Goal: Information Seeking & Learning: Learn about a topic

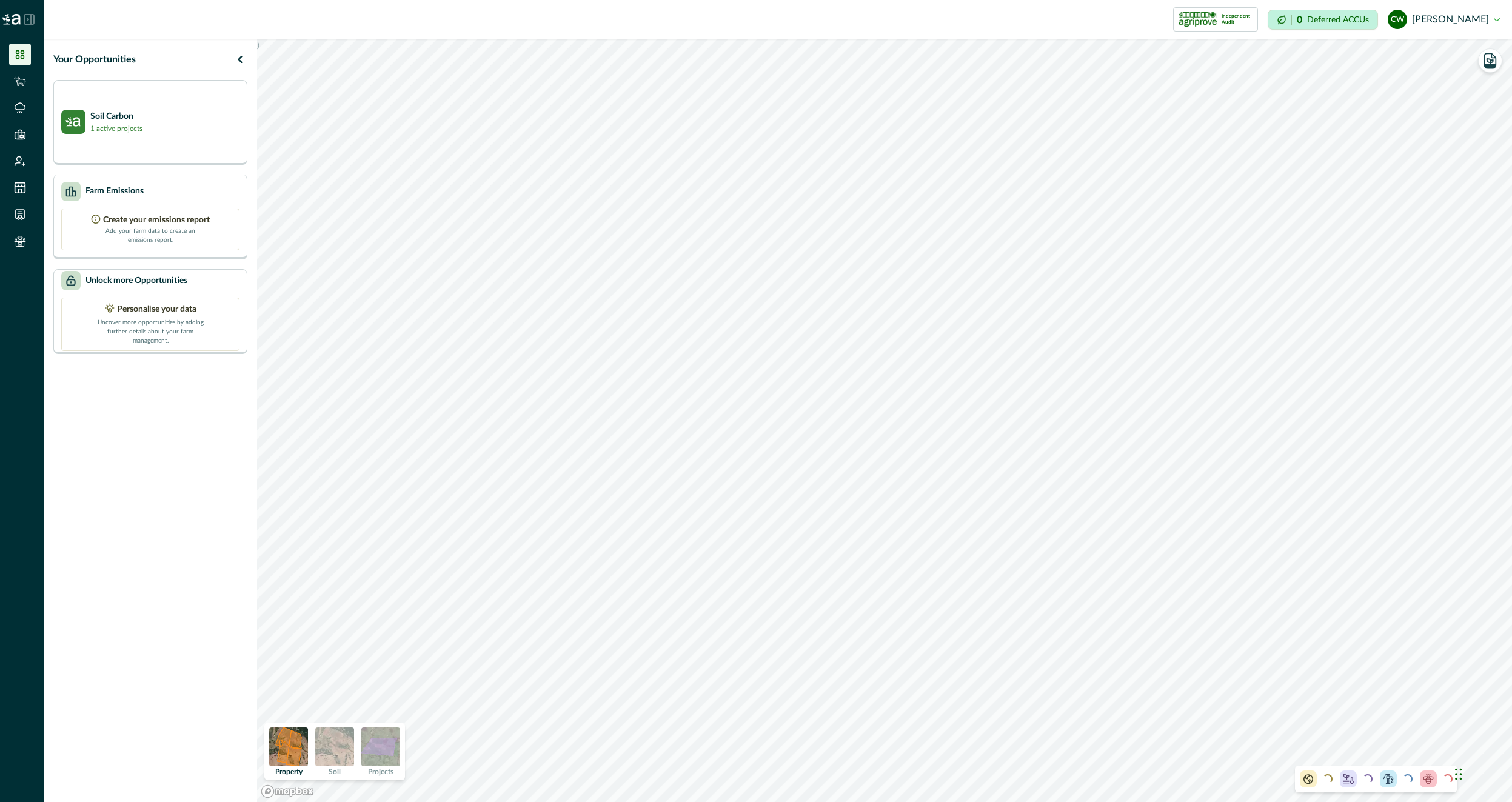
click at [161, 196] on div "Farm Emissions" at bounding box center [150, 191] width 178 height 19
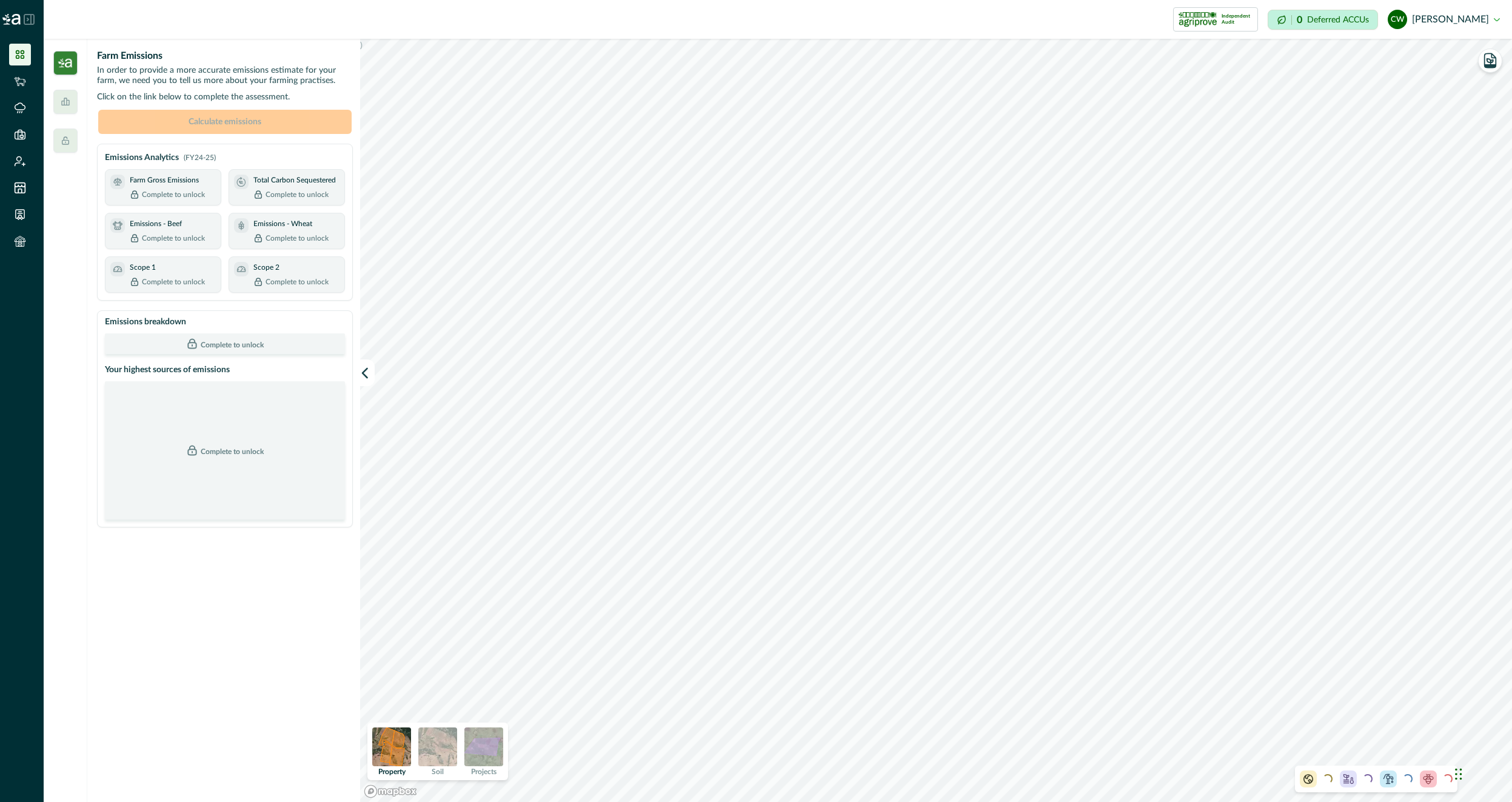
click at [76, 57] on img at bounding box center [65, 63] width 24 height 24
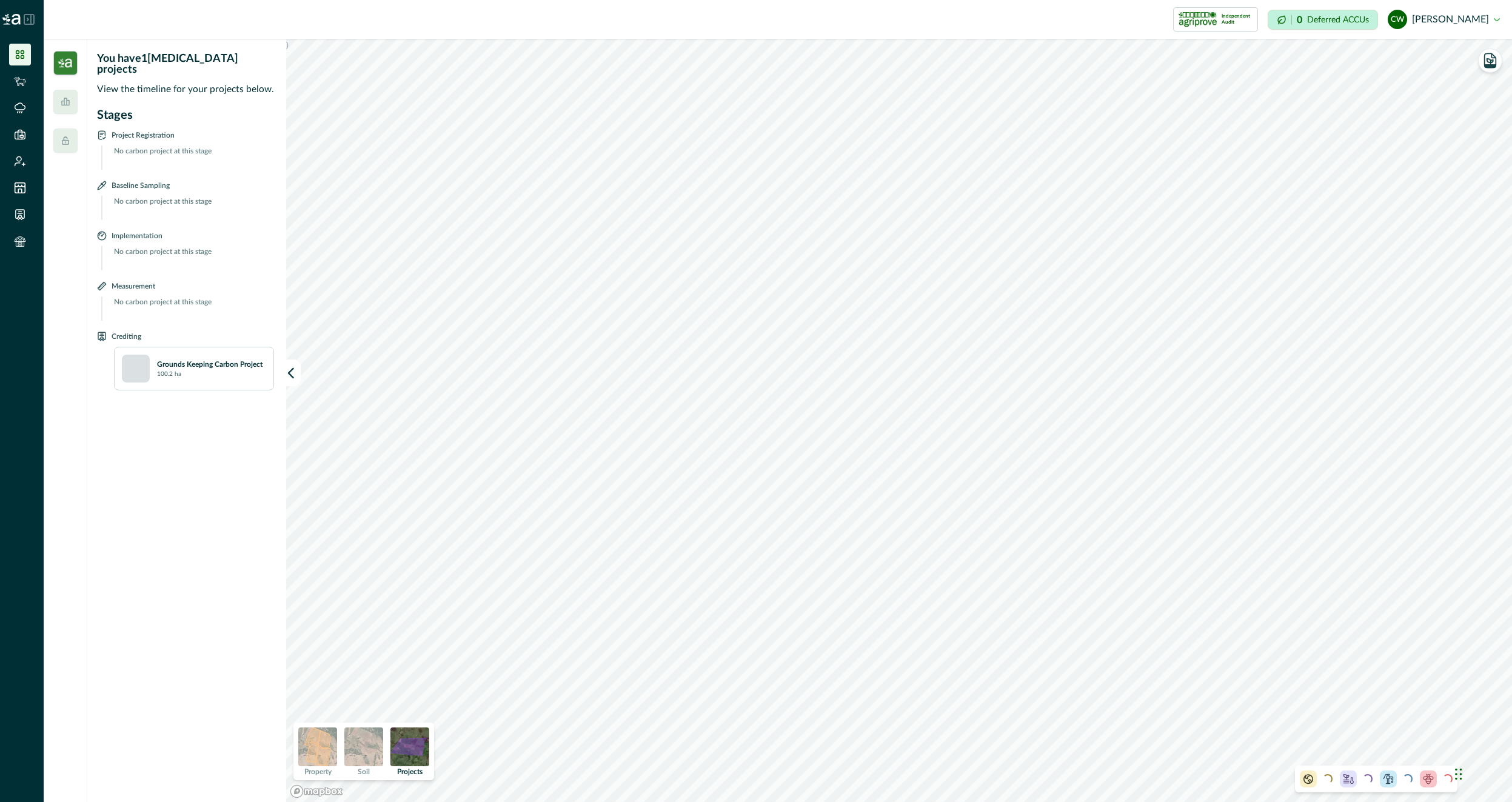
click at [177, 113] on p "Stages" at bounding box center [185, 115] width 177 height 19
drag, startPoint x: 72, startPoint y: 100, endPoint x: 64, endPoint y: 83, distance: 18.8
click at [70, 100] on div at bounding box center [65, 101] width 24 height 24
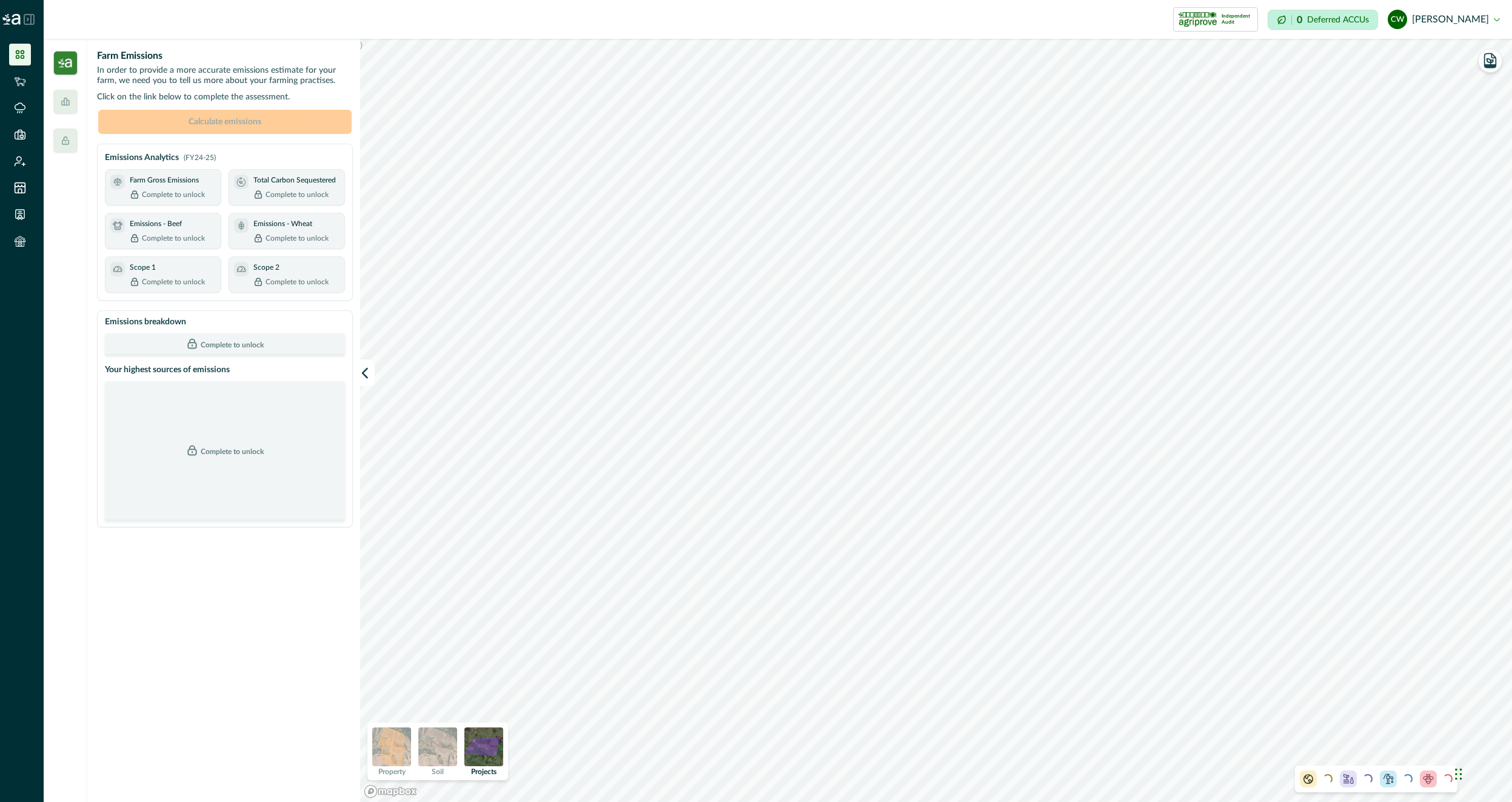
click at [63, 58] on img at bounding box center [65, 63] width 24 height 24
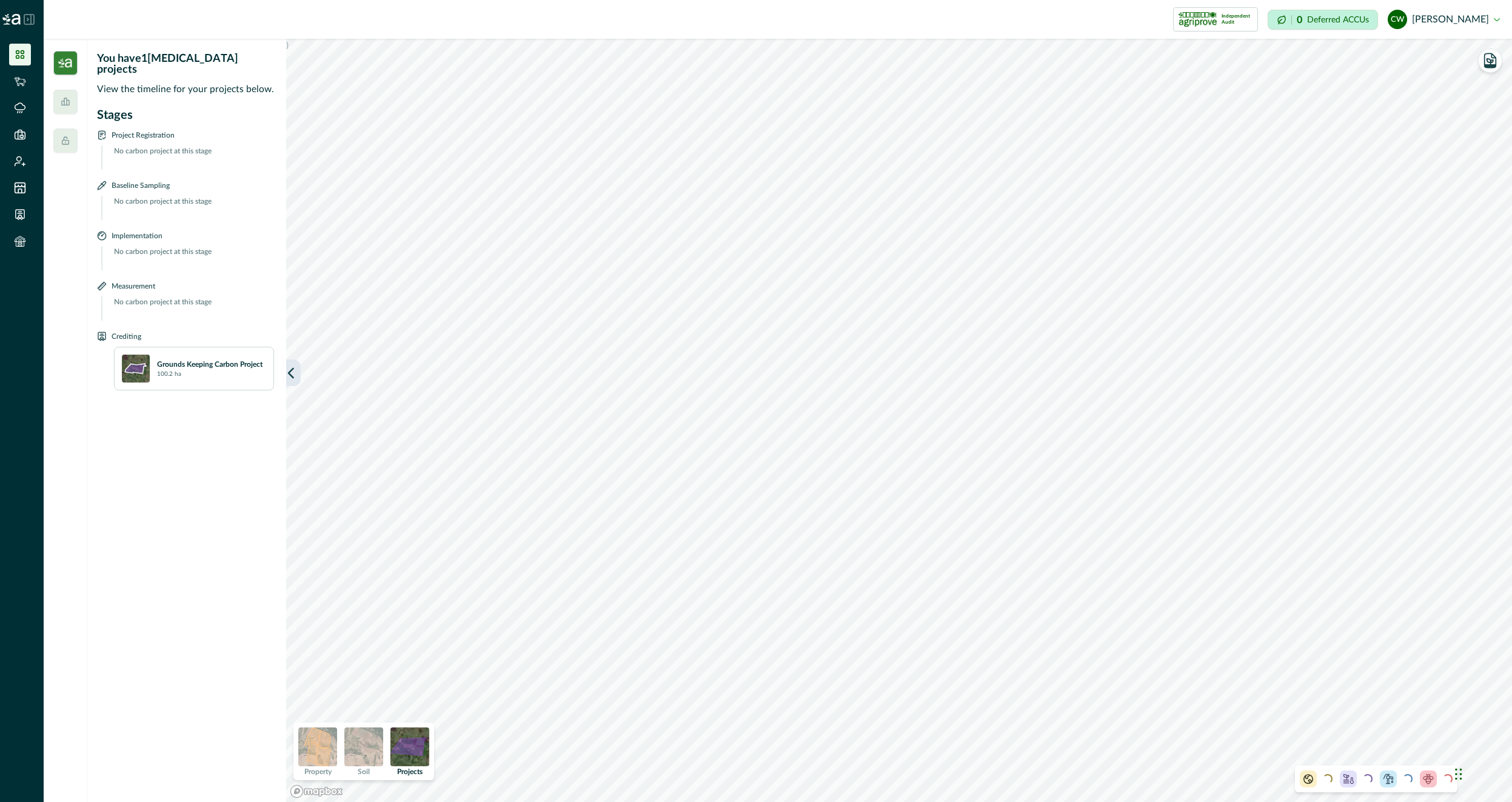
click at [298, 367] on button "button" at bounding box center [293, 373] width 15 height 27
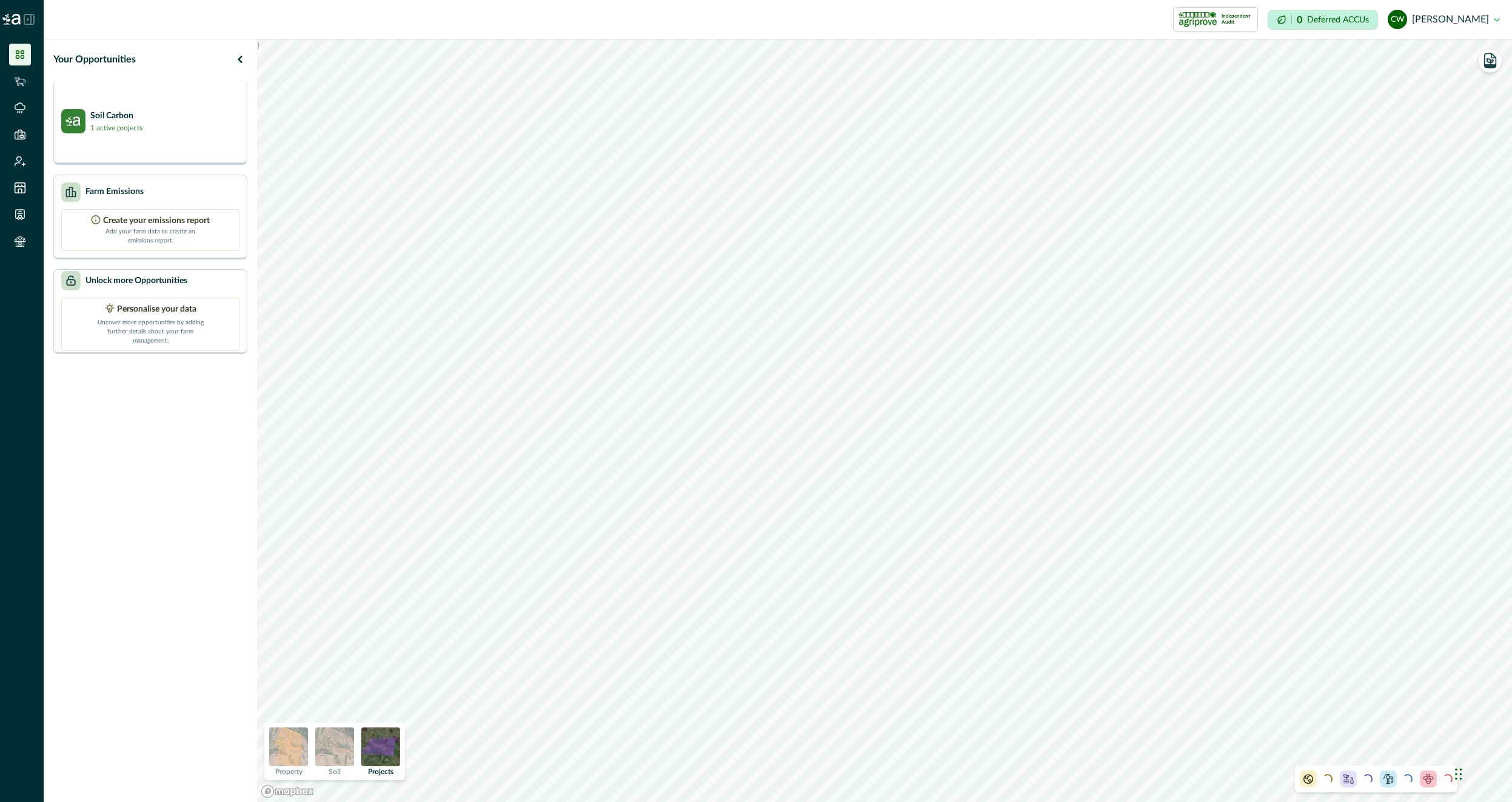
click at [179, 151] on div "Soil Carbon 1 active projects" at bounding box center [150, 123] width 194 height 85
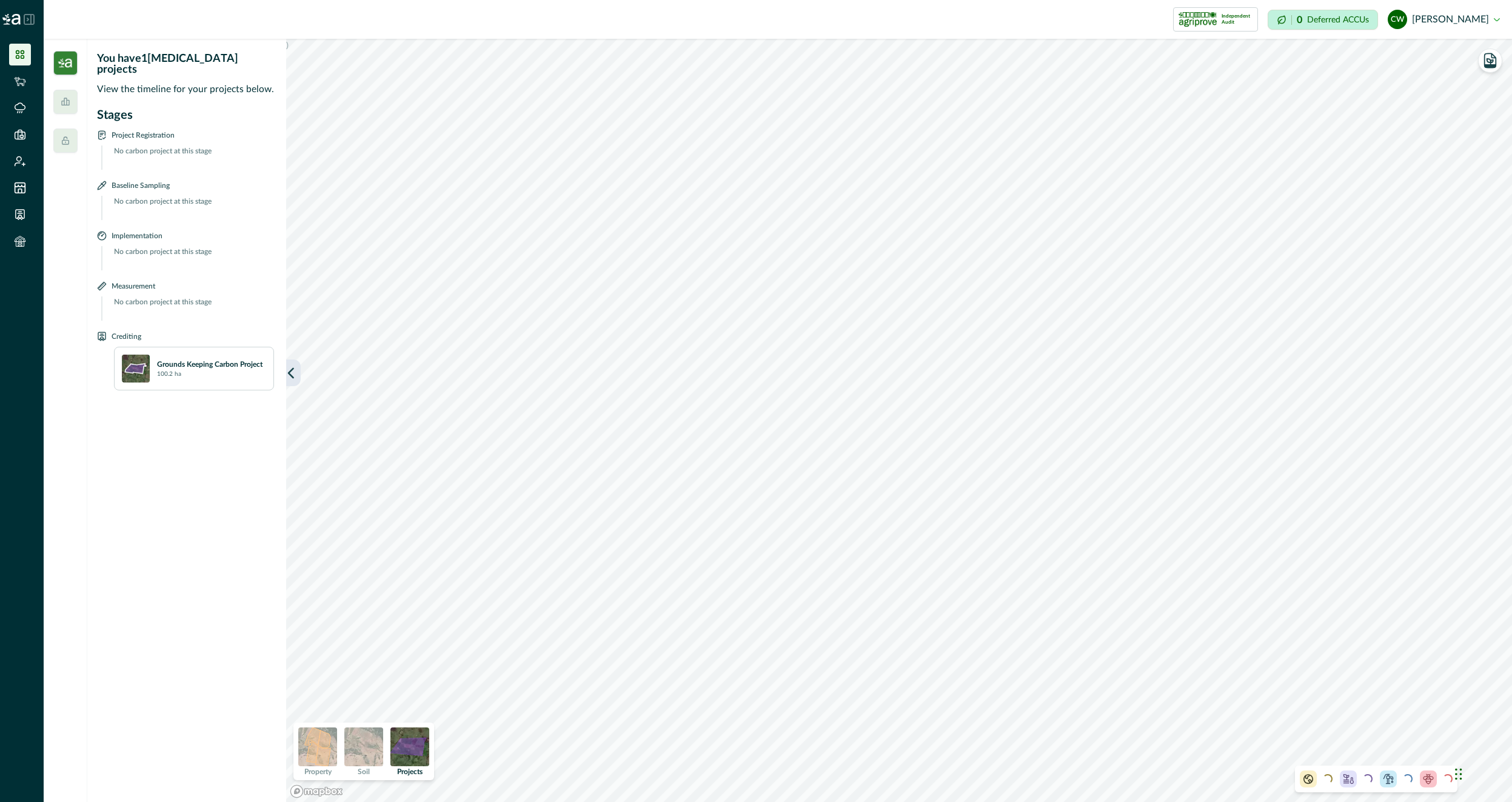
click at [296, 371] on icon "button" at bounding box center [291, 373] width 12 height 12
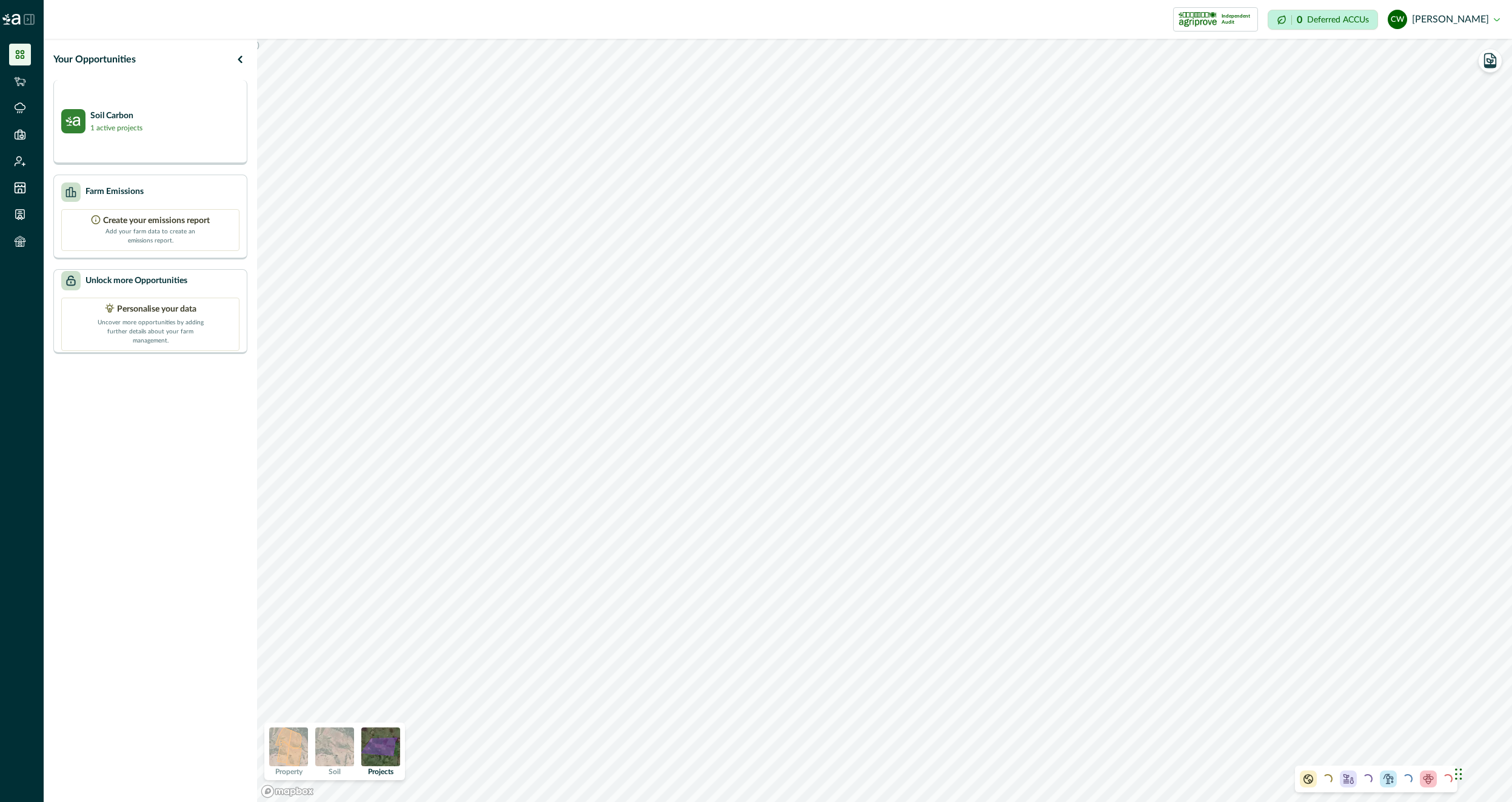
click at [128, 120] on p "Soil Carbon" at bounding box center [117, 116] width 53 height 12
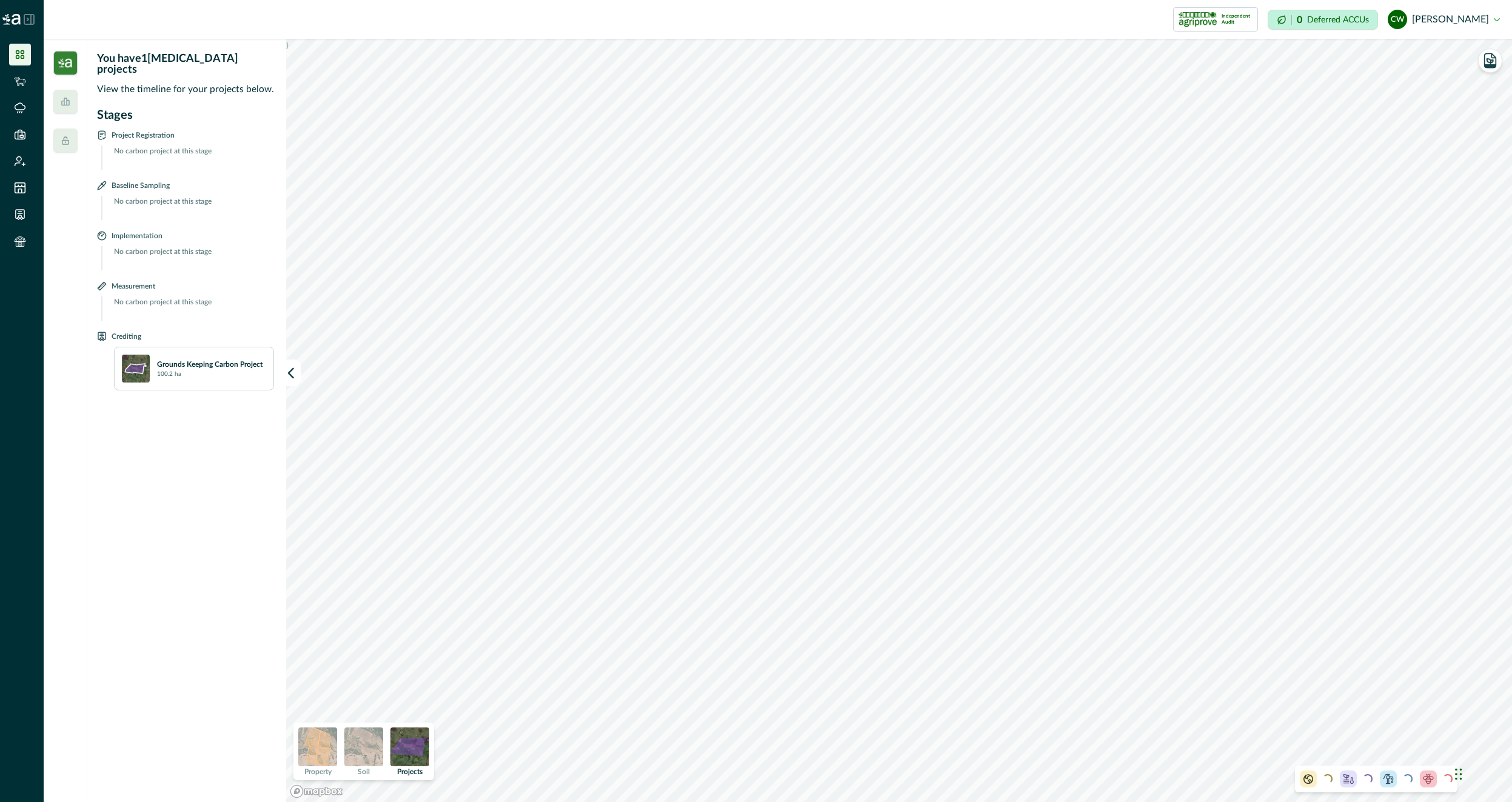
click at [33, 83] on link at bounding box center [22, 81] width 25 height 22
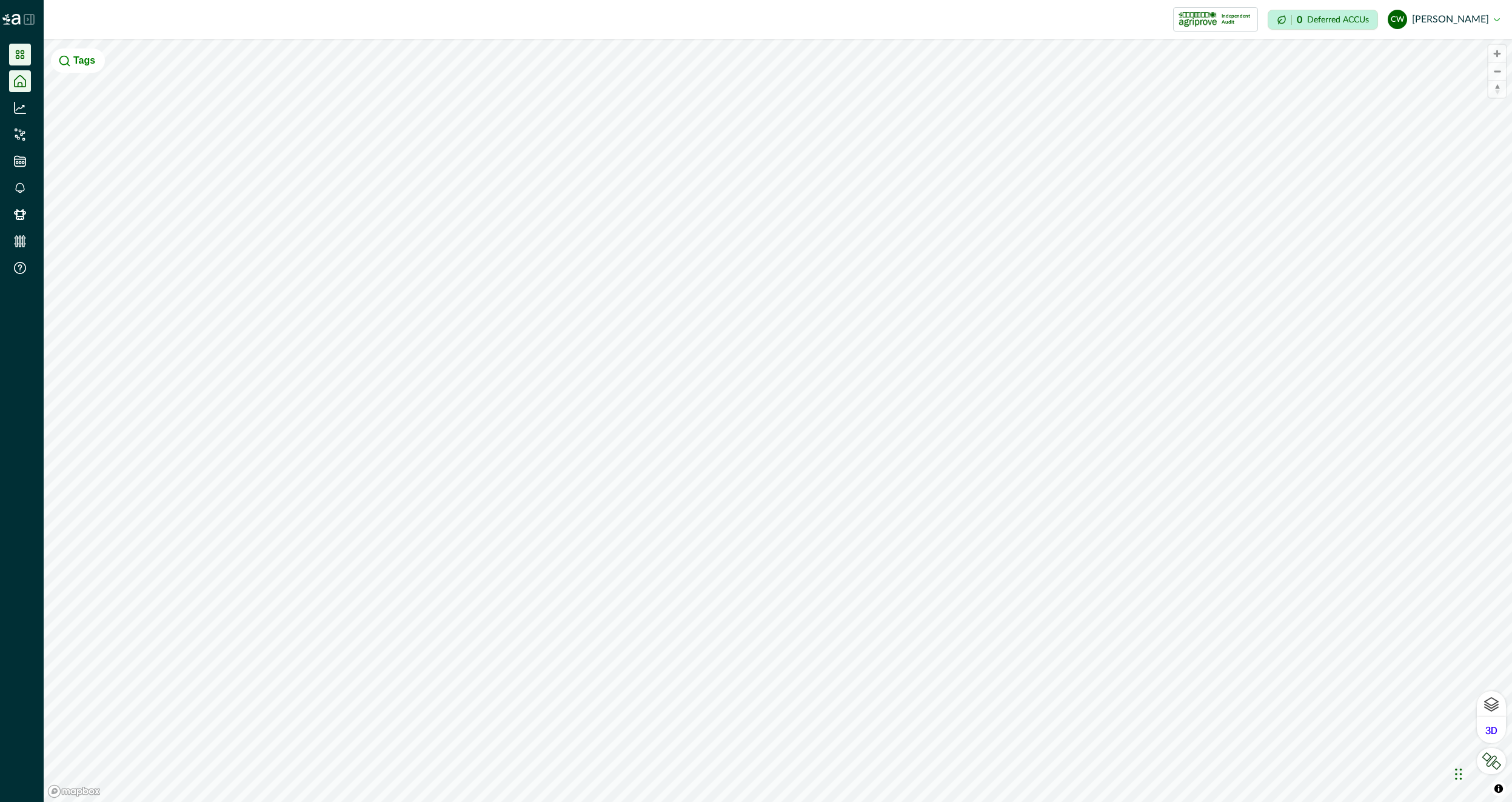
click at [24, 56] on icon at bounding box center [19, 54] width 8 height 8
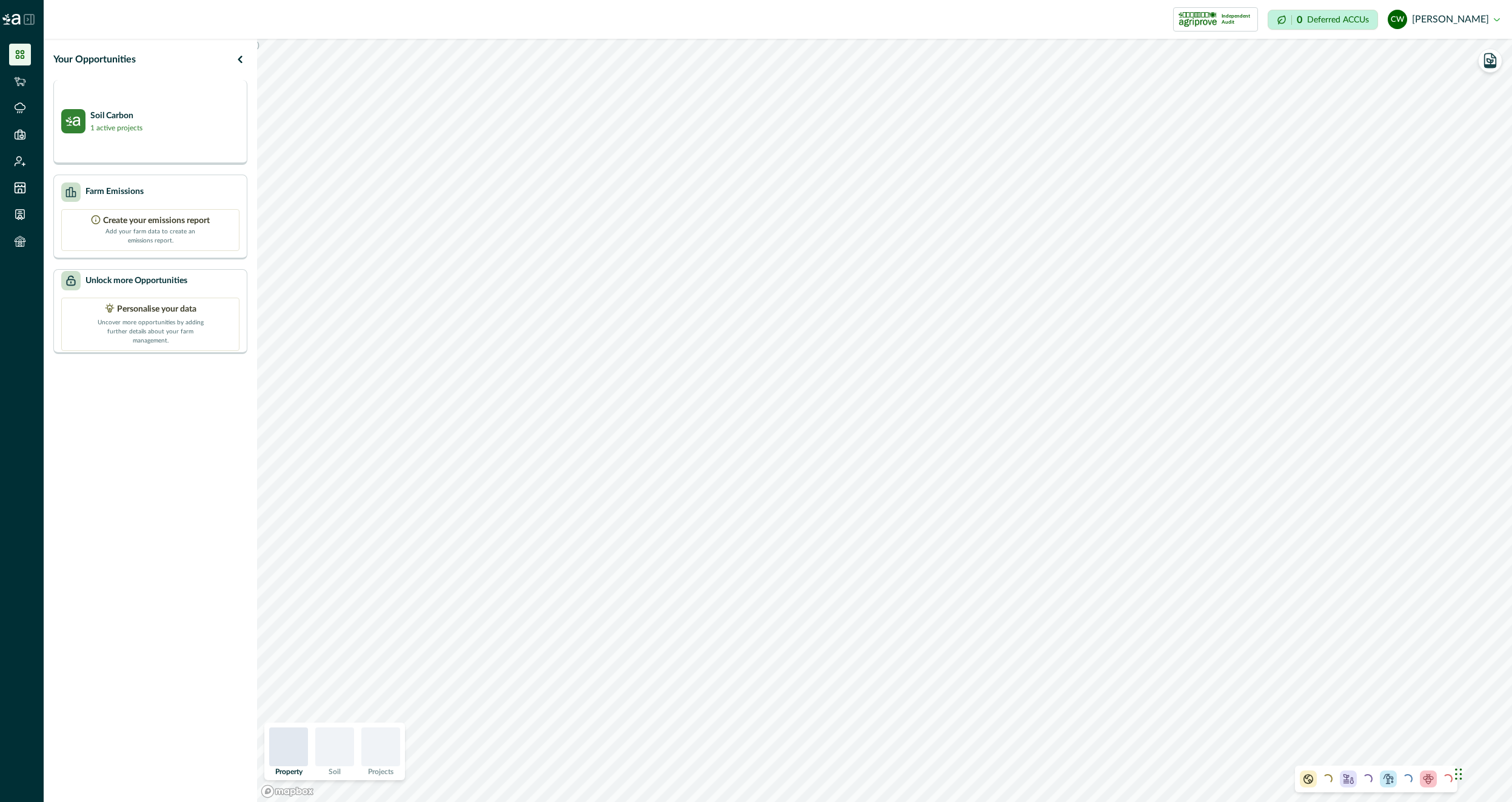
click at [205, 127] on div "Soil Carbon 1 active projects" at bounding box center [150, 120] width 178 height 24
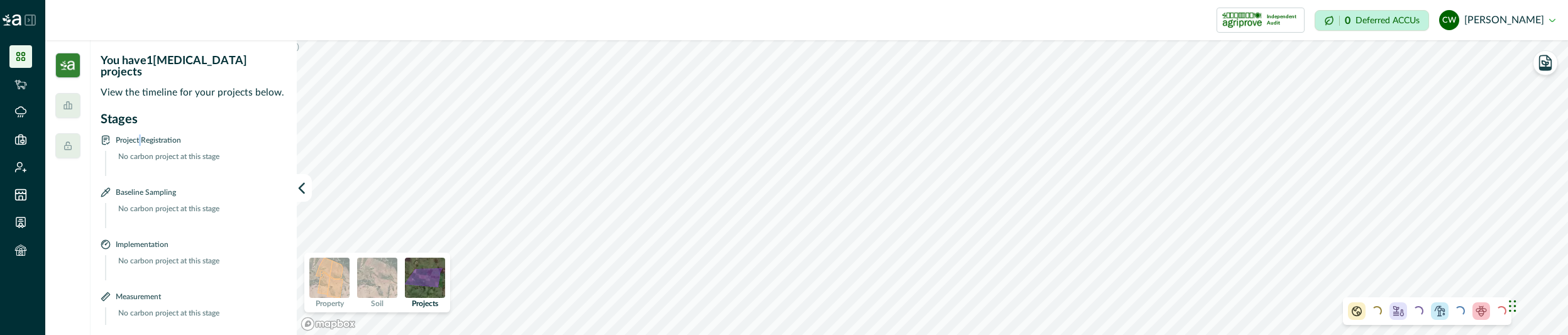
click at [143, 134] on p "Project Registration" at bounding box center [148, 139] width 66 height 12
click at [71, 146] on icon at bounding box center [67, 145] width 7 height 7
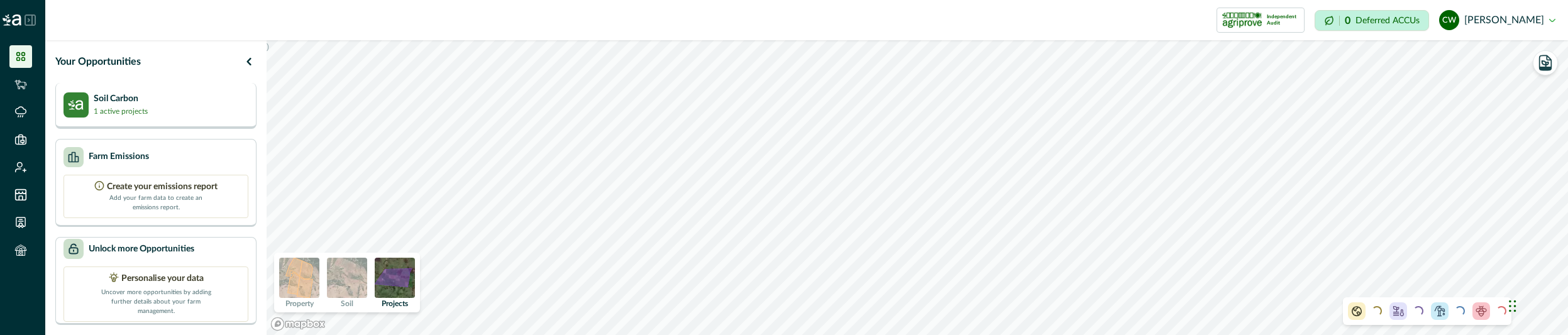
click at [76, 114] on img at bounding box center [75, 104] width 25 height 25
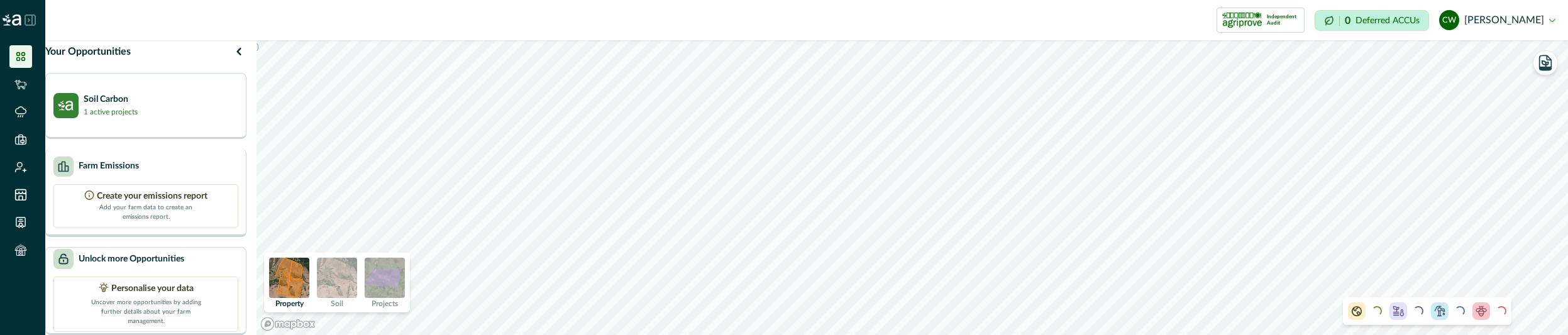
click at [164, 156] on div "Farm Emissions" at bounding box center [146, 166] width 185 height 20
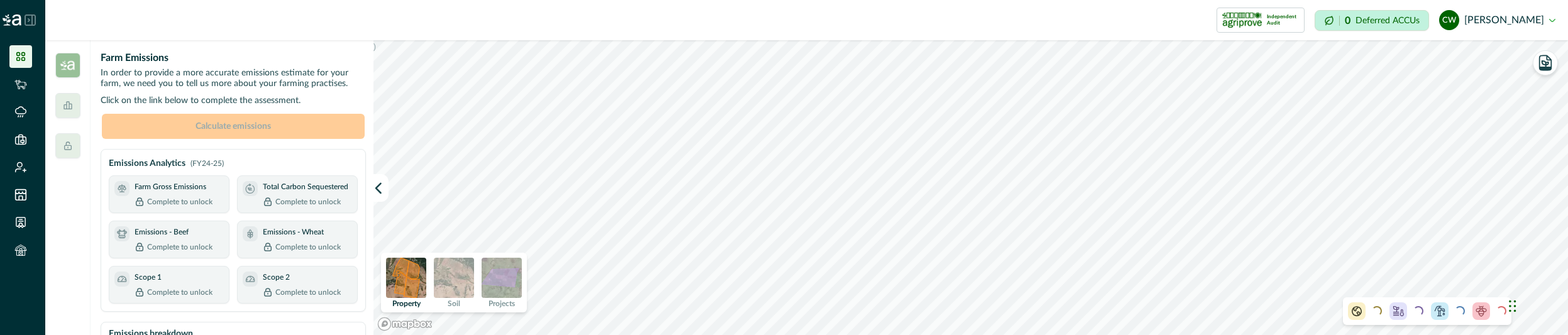
click at [76, 69] on img at bounding box center [67, 65] width 25 height 25
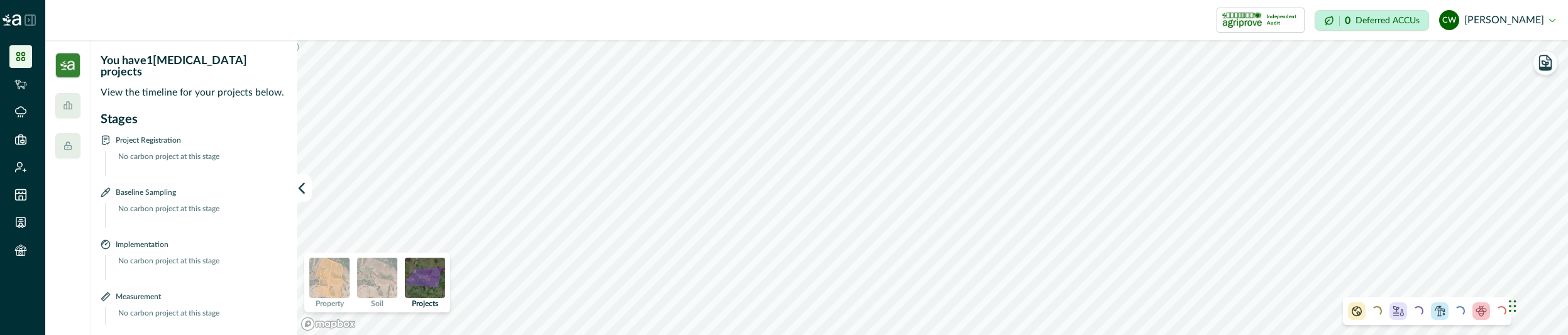
click at [215, 93] on div "You have 1 active carbon projects View the timeline for your projects below. St…" at bounding box center [195, 188] width 189 height 275
